Goal: Check status: Check status

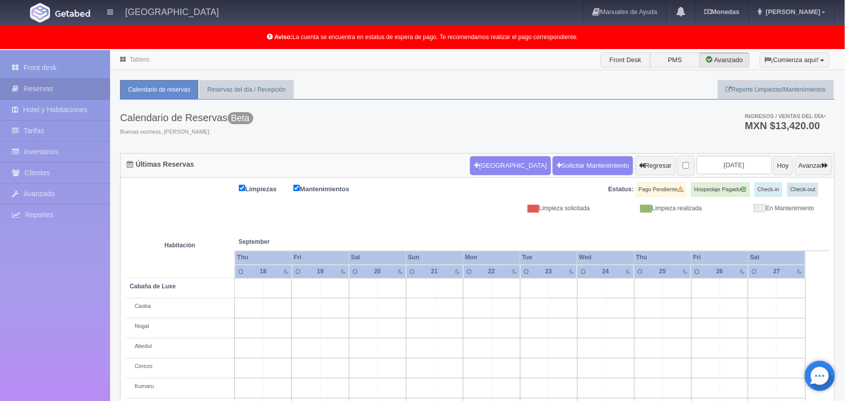
click at [141, 61] on link "Tablero" at bounding box center [140, 59] width 20 height 7
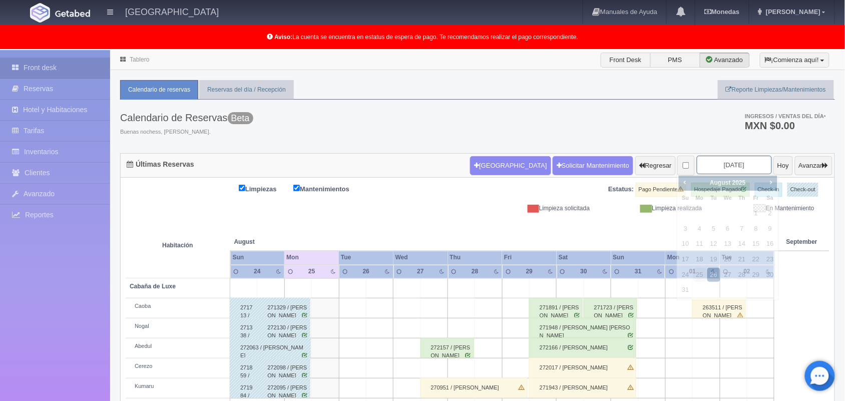
click at [723, 169] on input "2025-08-26" at bounding box center [734, 165] width 75 height 19
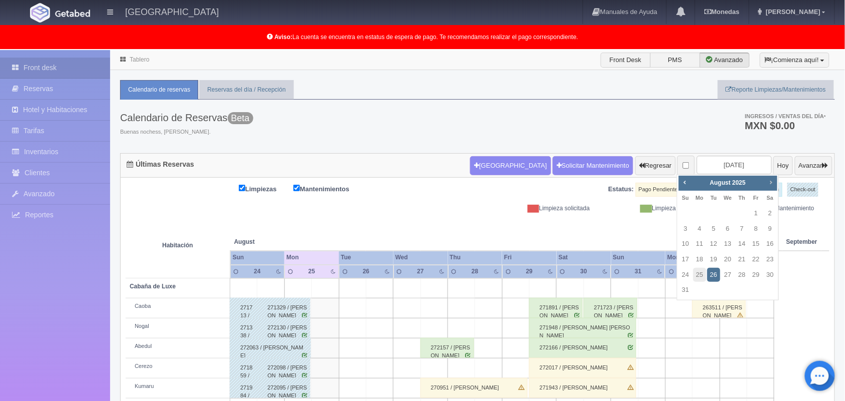
click at [769, 186] on span "Next" at bounding box center [771, 182] width 8 height 8
click at [759, 262] on link "24" at bounding box center [756, 259] width 13 height 15
type input "2025-10-24"
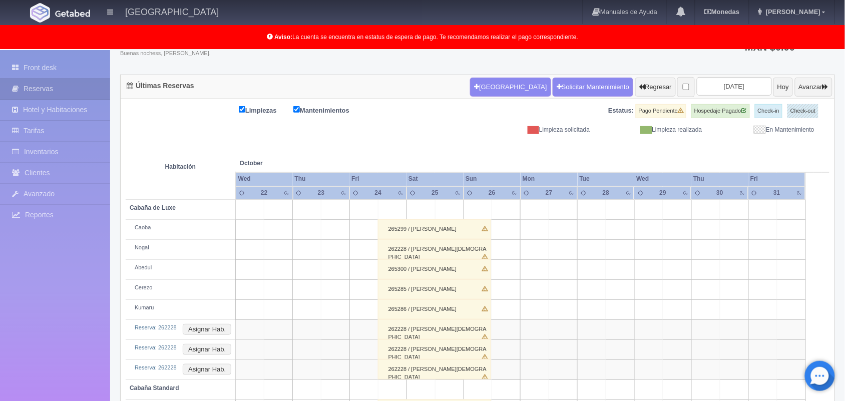
scroll to position [84, 0]
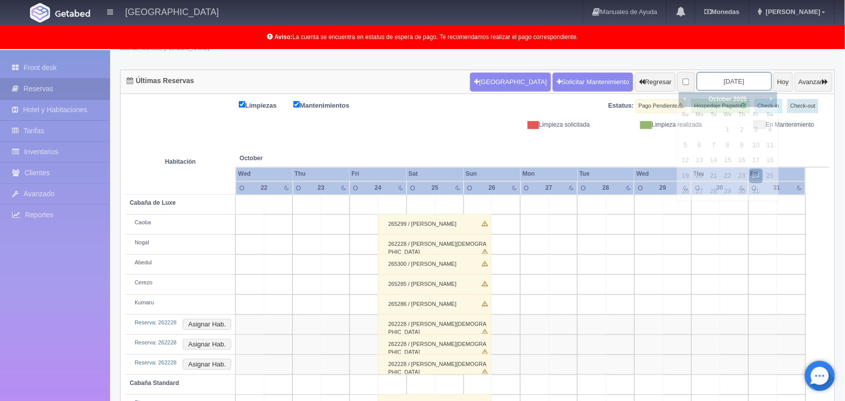
click at [730, 81] on input "[DATE]" at bounding box center [734, 81] width 75 height 19
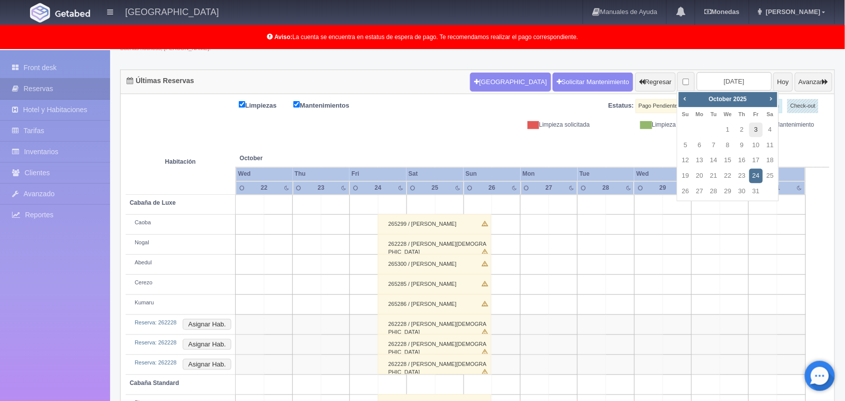
click at [754, 128] on link "3" at bounding box center [756, 130] width 13 height 15
type input "2025-10-03"
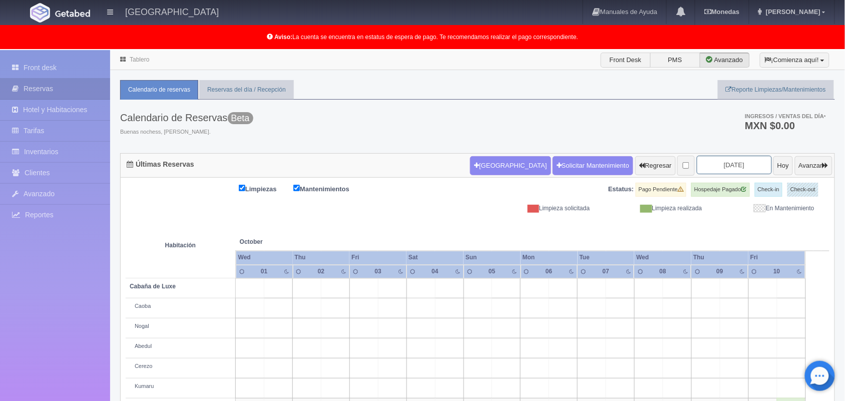
click at [720, 167] on input "2025-10-03" at bounding box center [734, 165] width 75 height 19
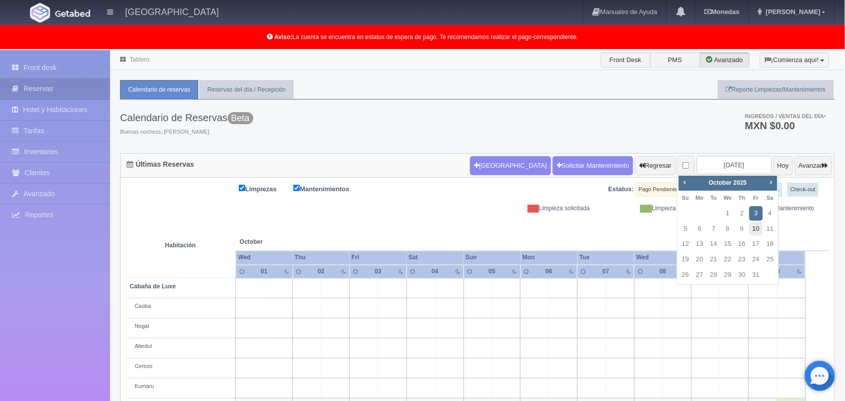
click at [757, 226] on link "10" at bounding box center [756, 229] width 13 height 15
type input "2025-10-10"
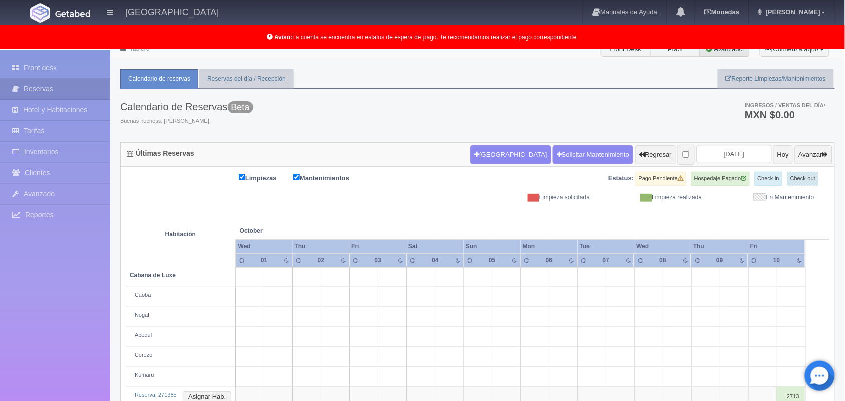
scroll to position [24, 0]
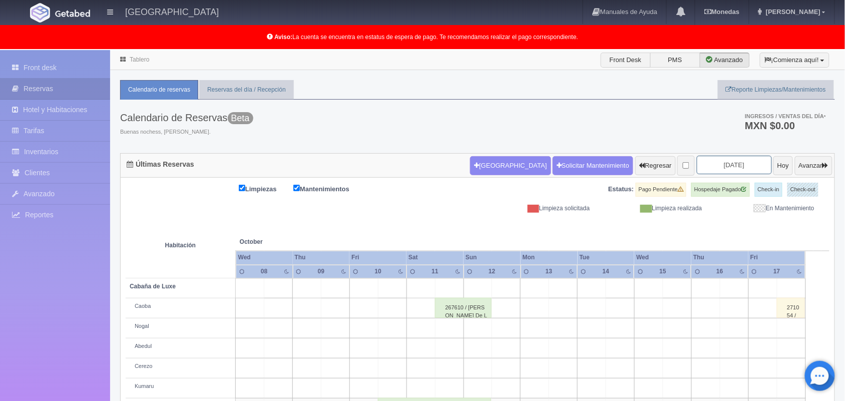
click at [706, 164] on input "2025-10-10" at bounding box center [734, 165] width 75 height 19
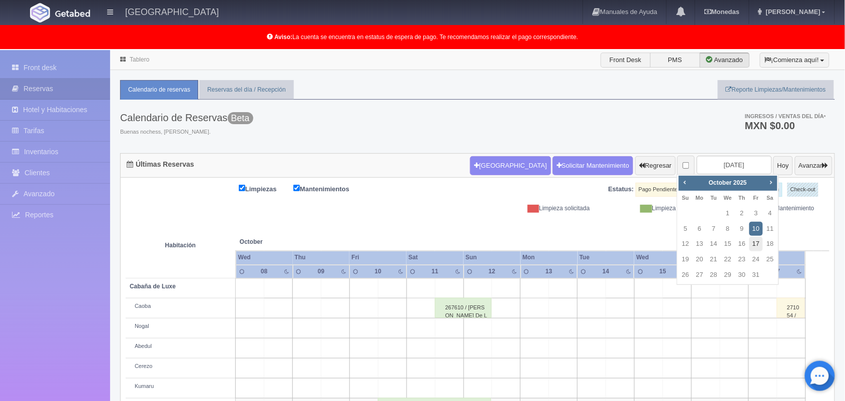
click at [756, 243] on link "17" at bounding box center [756, 244] width 13 height 15
type input "2025-10-17"
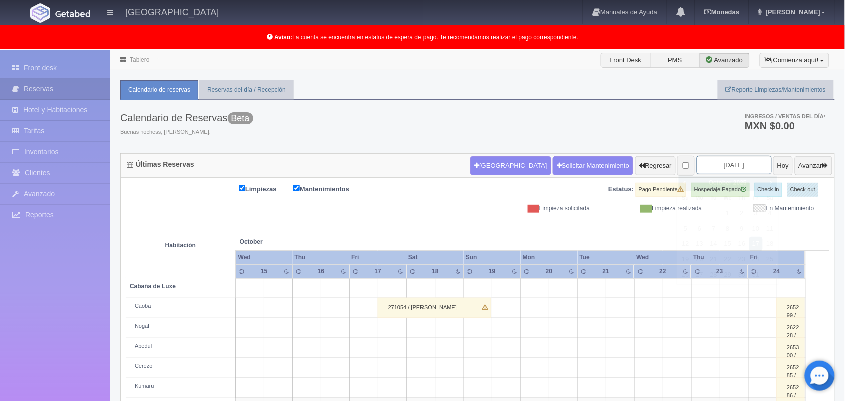
click at [710, 167] on input "2025-10-17" at bounding box center [734, 165] width 75 height 19
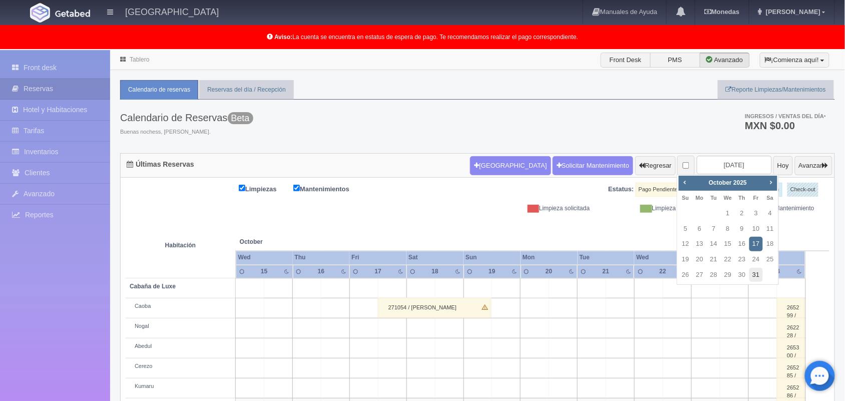
click at [755, 273] on link "31" at bounding box center [756, 275] width 13 height 15
type input "[DATE]"
